Goal: Task Accomplishment & Management: Manage account settings

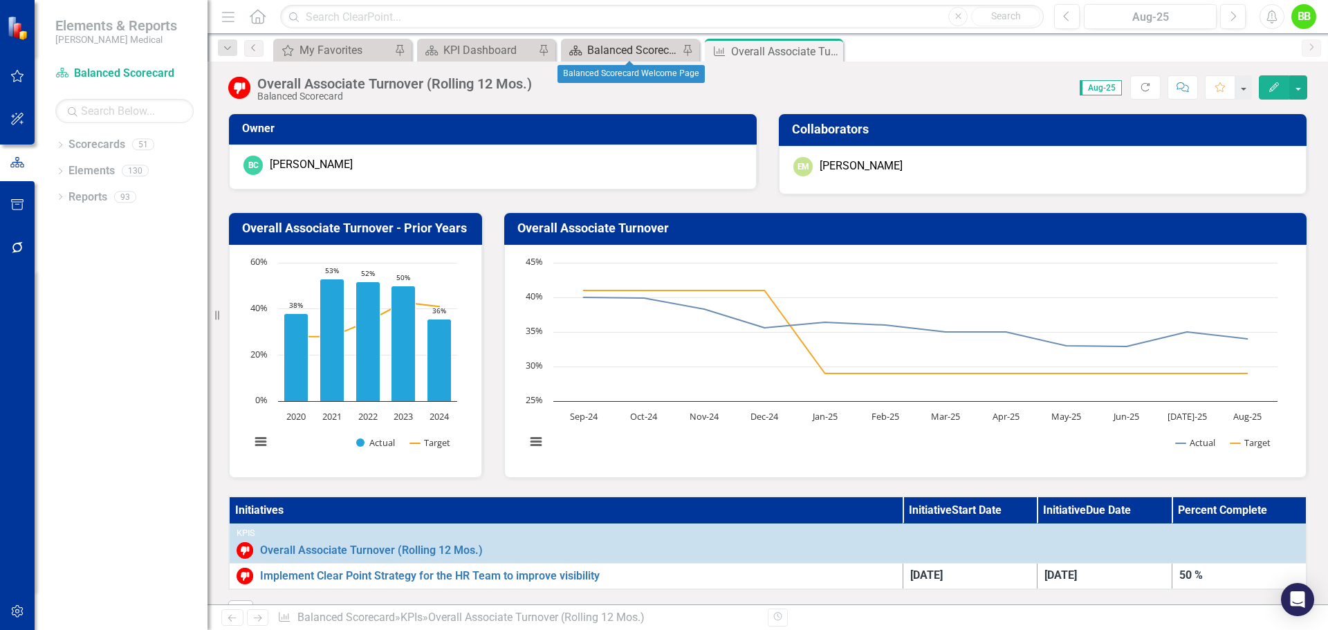
click at [630, 53] on div "Balanced Scorecard Welcome Page" at bounding box center [632, 49] width 91 height 17
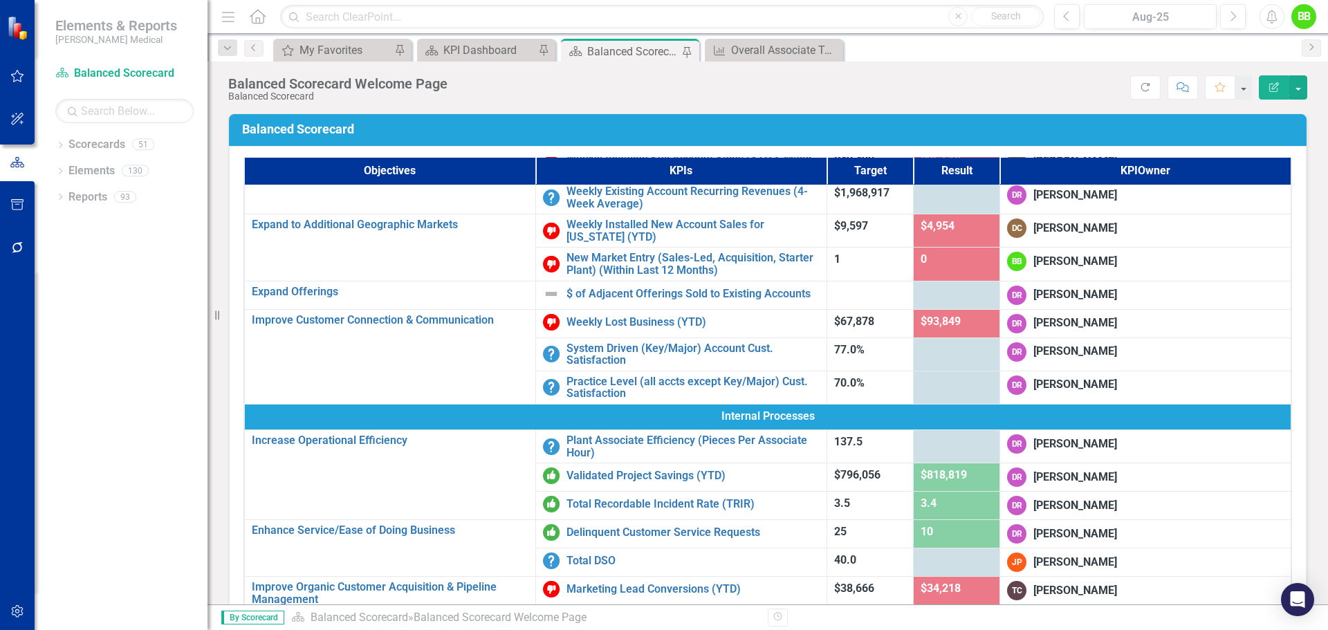
scroll to position [484, 0]
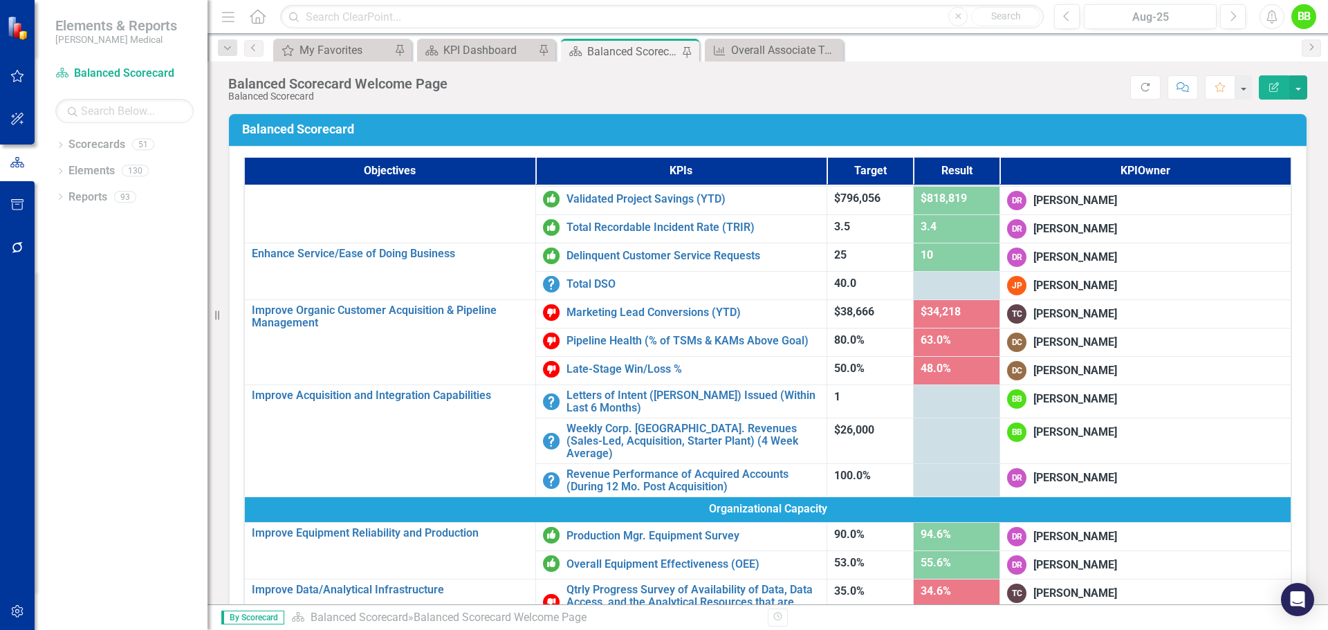
click at [992, 423] on div at bounding box center [956, 431] width 72 height 17
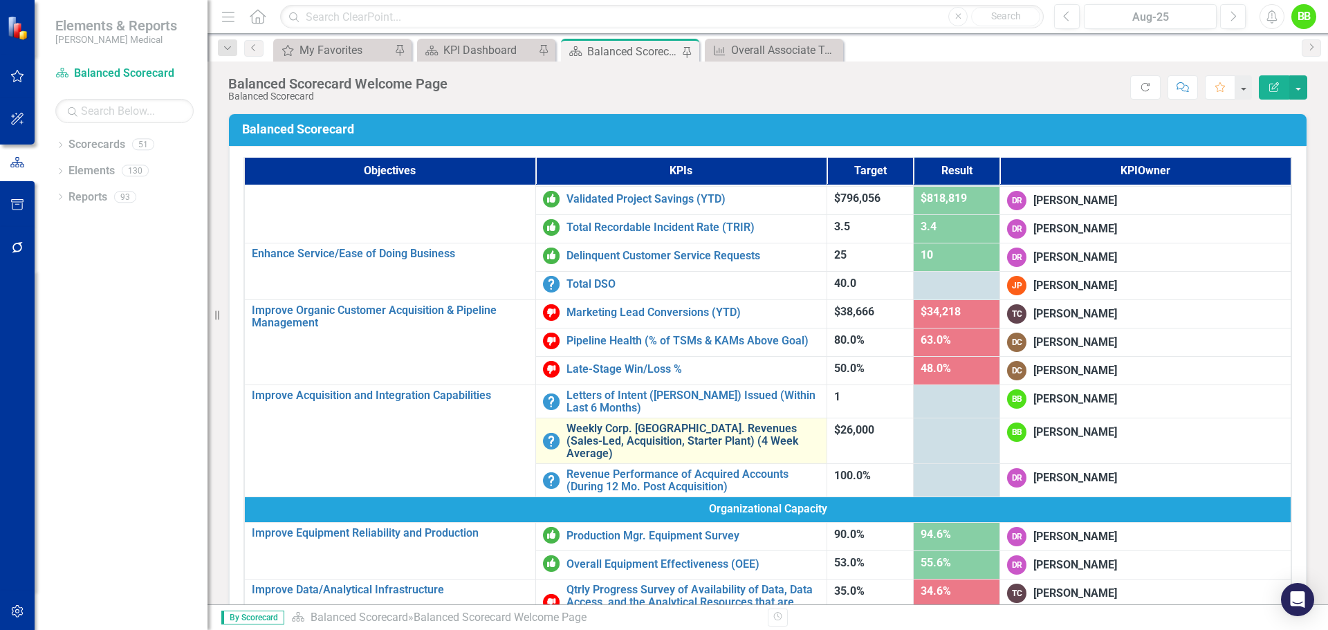
click at [566, 423] on link "Weekly Corp. [GEOGRAPHIC_DATA]. Revenues (Sales-Led, Acquisition, Starter Plant…" at bounding box center [692, 441] width 253 height 37
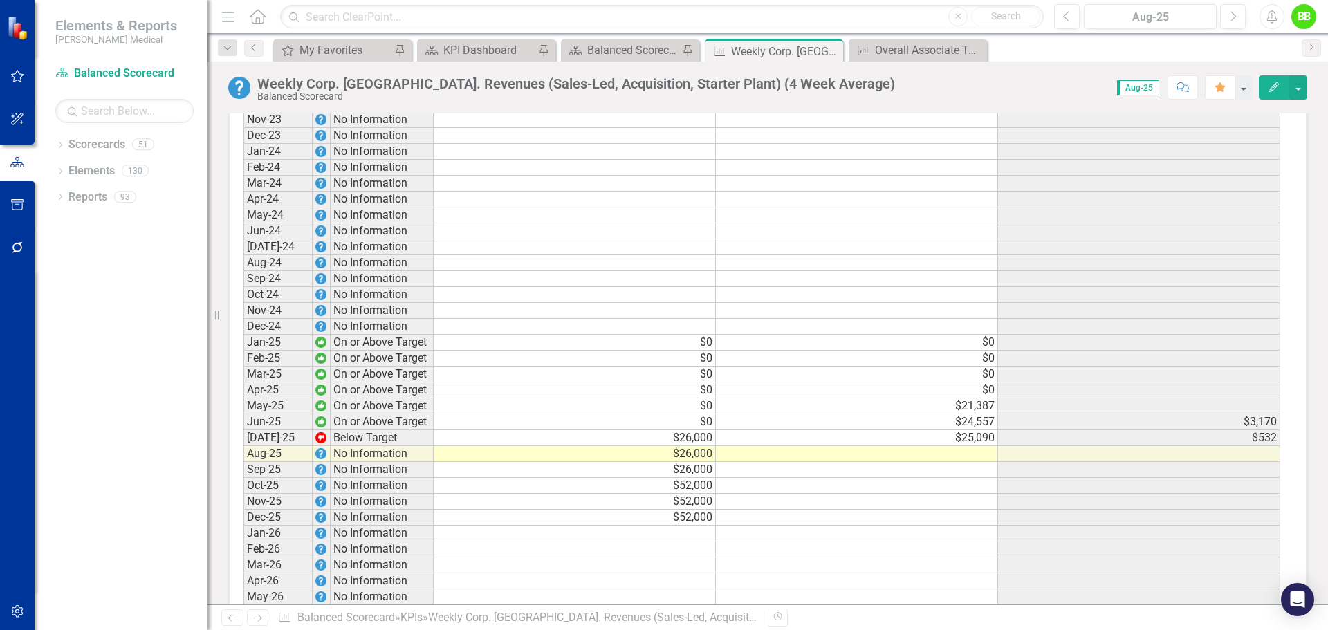
scroll to position [2213, 0]
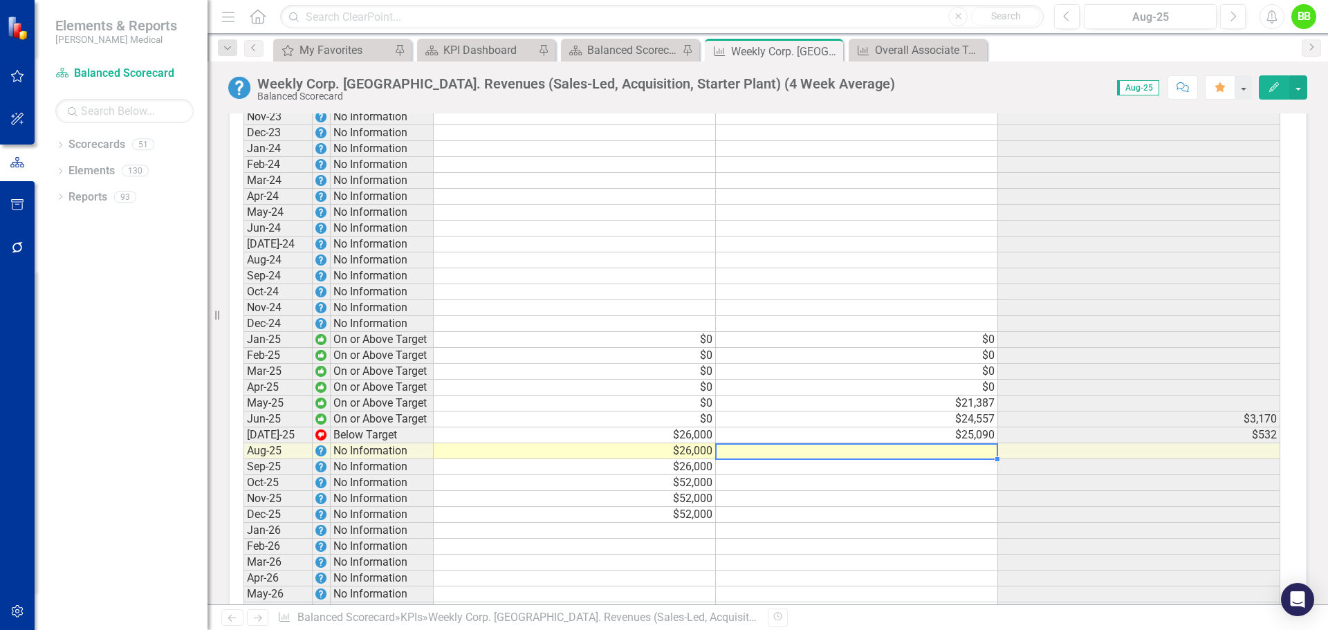
click at [903, 443] on td at bounding box center [857, 451] width 282 height 16
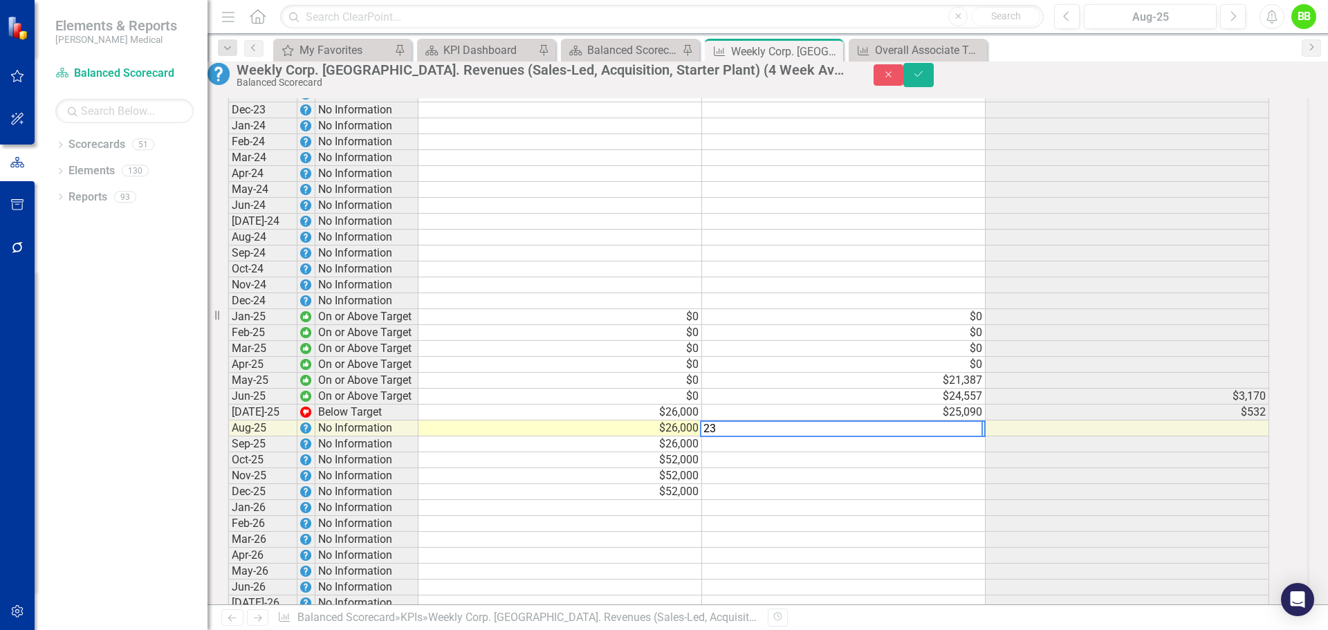
scroll to position [2215, 0]
type textarea "23485"
click at [858, 450] on td at bounding box center [844, 442] width 284 height 16
click at [925, 77] on icon "Save" at bounding box center [918, 74] width 12 height 10
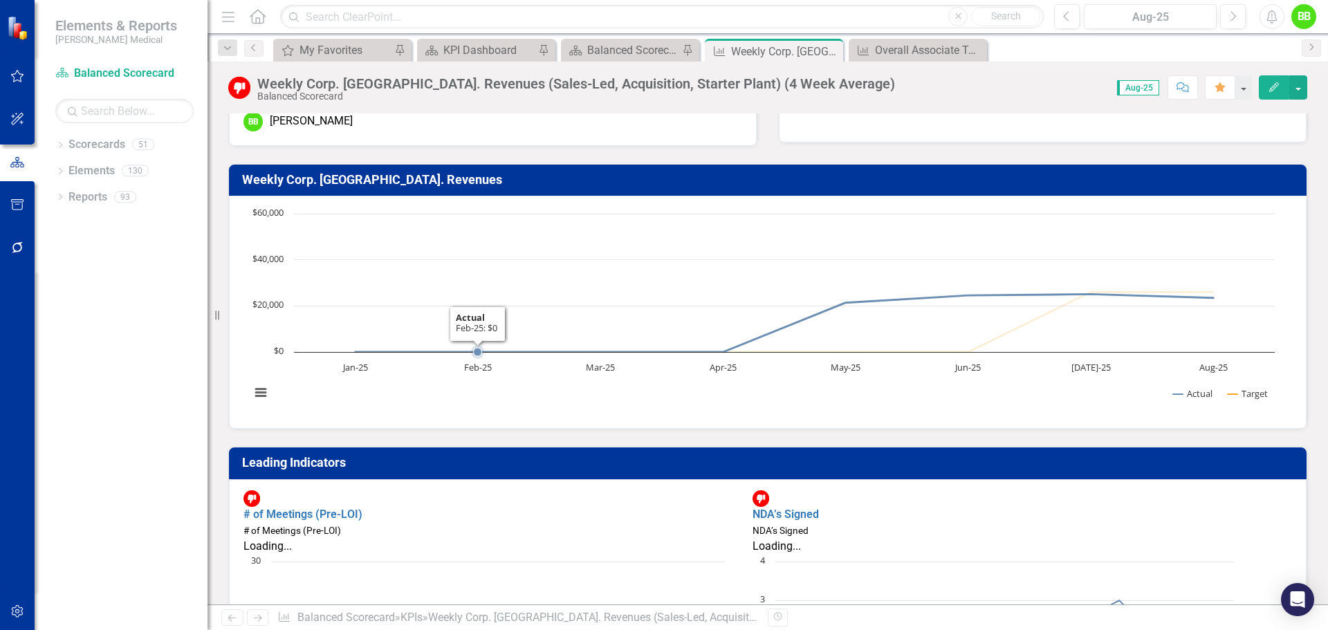
scroll to position [207, 0]
